Goal: Obtain resource: Obtain resource

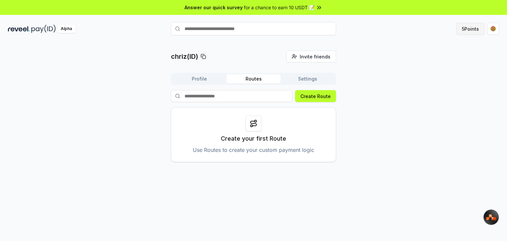
click at [471, 28] on button "5 Points" at bounding box center [470, 29] width 28 height 12
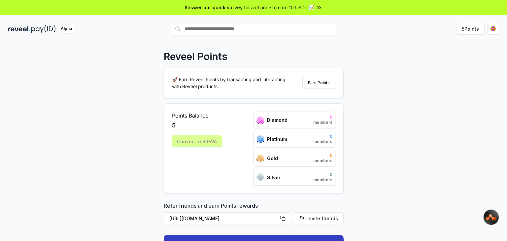
click at [204, 139] on div "Convert to $REVA" at bounding box center [197, 141] width 50 height 12
click at [313, 83] on button "Earn Points" at bounding box center [318, 83] width 33 height 12
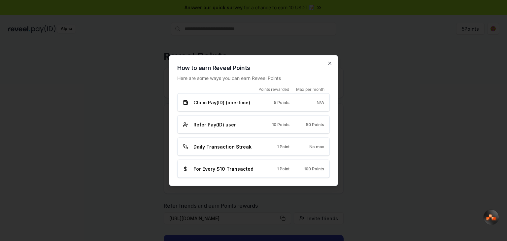
drag, startPoint x: 273, startPoint y: 102, endPoint x: 260, endPoint y: 101, distance: 13.6
click at [273, 102] on div "5 Points" at bounding box center [277, 102] width 24 height 5
click at [226, 109] on div "Claim Pay(ID) (one-time) 5 Points N/A" at bounding box center [253, 102] width 153 height 18
click at [215, 106] on div "Claim Pay(ID) (one-time) 5 Points N/A" at bounding box center [253, 102] width 153 height 18
click at [214, 106] on div "Claim Pay(ID) (one-time) 5 Points N/A" at bounding box center [253, 102] width 153 height 18
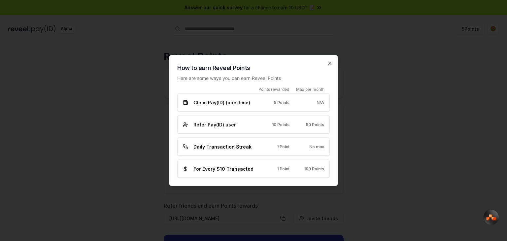
click at [189, 102] on div "Claim Pay(ID) (one-time)" at bounding box center [219, 102] width 72 height 7
click at [221, 148] on span "Daily Transaction Streak" at bounding box center [222, 146] width 58 height 7
click at [325, 147] on div "Daily Transaction Streak 1 Point No max" at bounding box center [253, 147] width 153 height 18
click at [331, 65] on icon "button" at bounding box center [329, 63] width 5 height 5
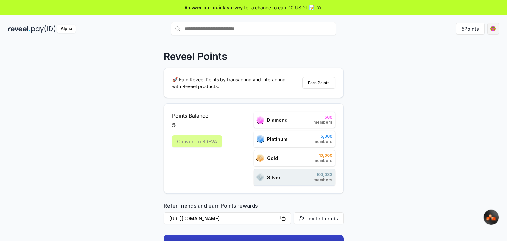
click at [488, 32] on html "Answer our quick survey for a chance to earn 10 USDT 📝 Alpha 5 Points Reveel Po…" at bounding box center [253, 120] width 507 height 241
